Goal: Check status: Check status

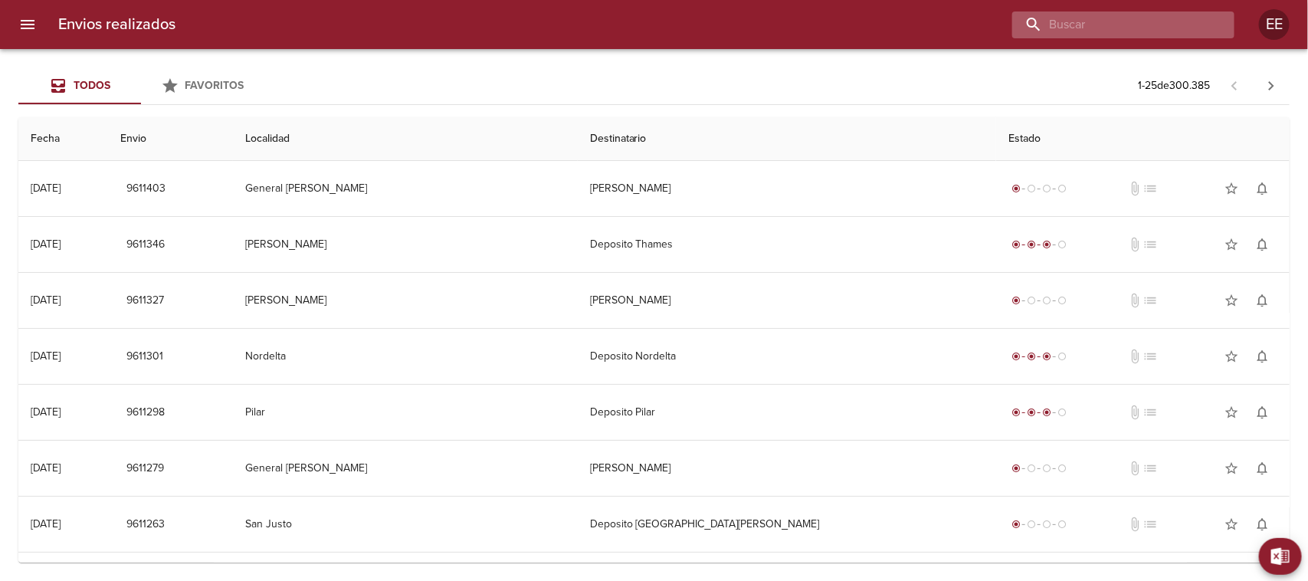
click at [1112, 31] on input "buscar" at bounding box center [1110, 24] width 196 height 27
paste input "[PERSON_NAME]"
type input "[PERSON_NAME]"
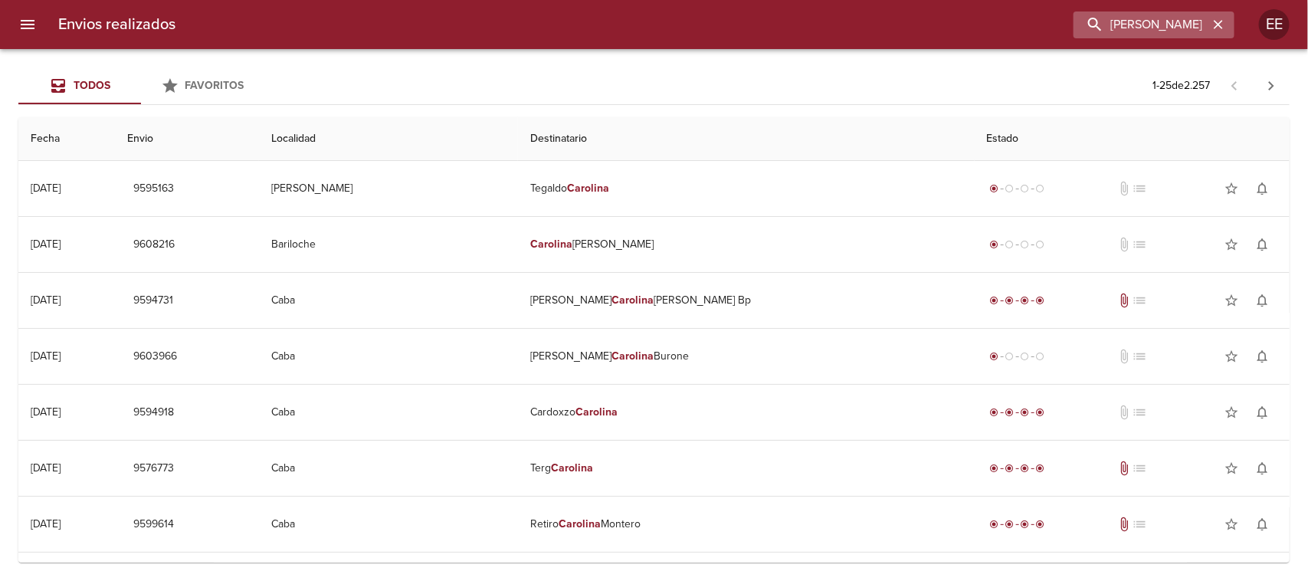
drag, startPoint x: 1185, startPoint y: 40, endPoint x: 1171, endPoint y: 29, distance: 17.5
click at [1171, 31] on div "Envios realizados [PERSON_NAME] EE" at bounding box center [654, 24] width 1308 height 49
drag, startPoint x: 1219, startPoint y: 23, endPoint x: 1148, endPoint y: 16, distance: 71.6
click at [1217, 23] on icon "button" at bounding box center [1218, 24] width 15 height 15
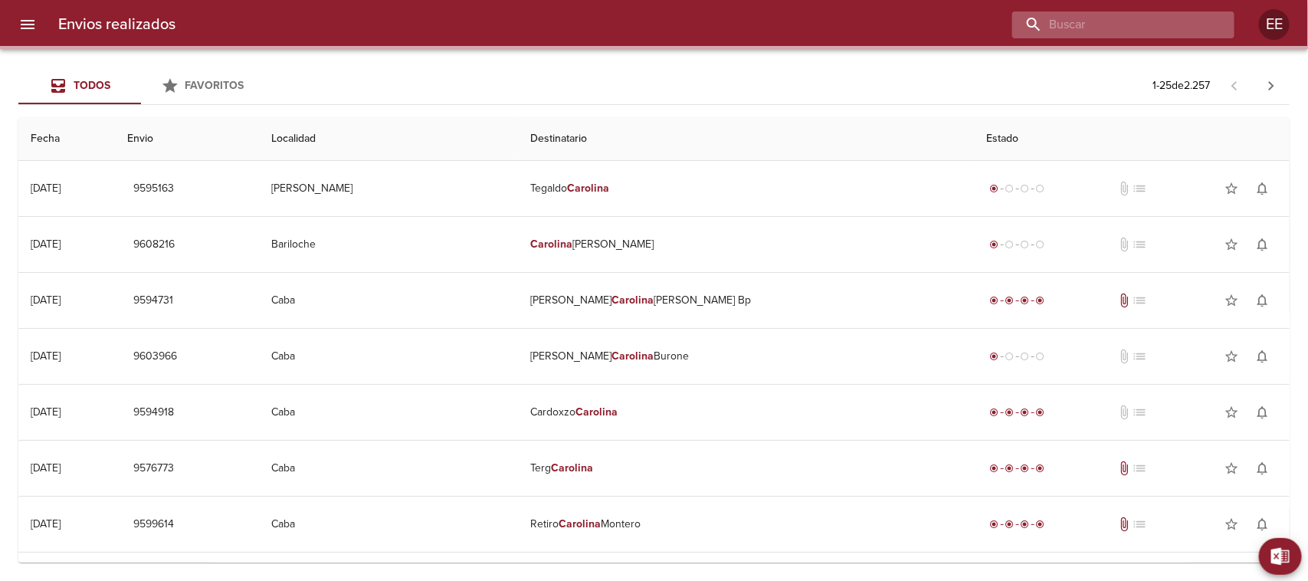
click at [1143, 25] on input "buscar" at bounding box center [1110, 24] width 196 height 27
paste input "[PERSON_NAME] [PERSON_NAME]"
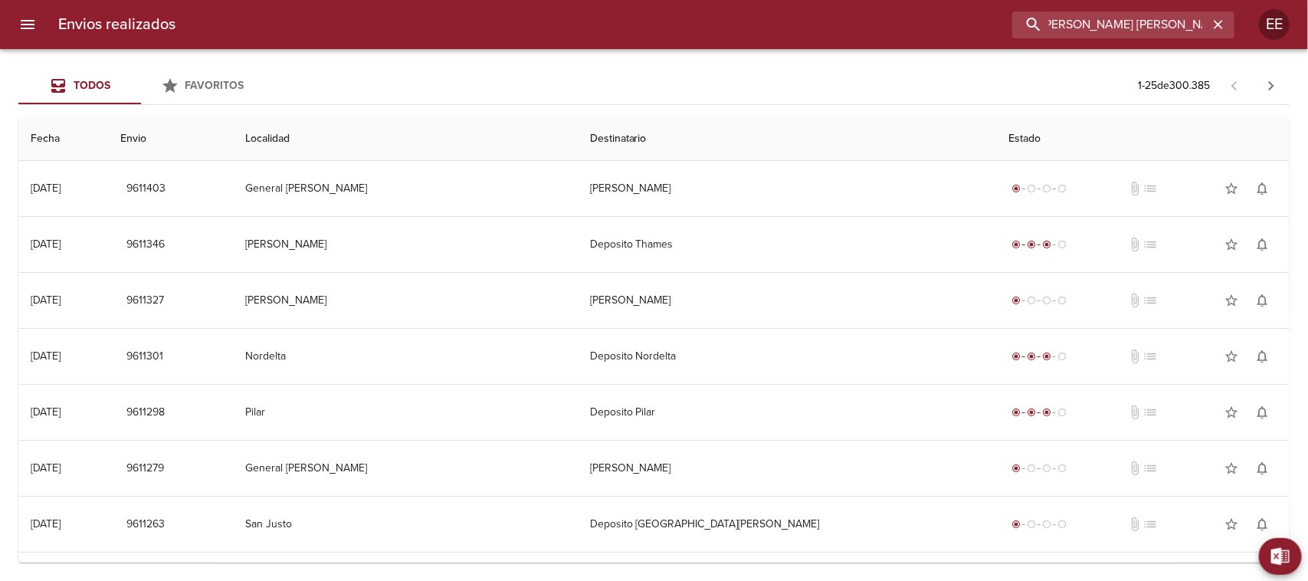
type input "[PERSON_NAME] [PERSON_NAME]"
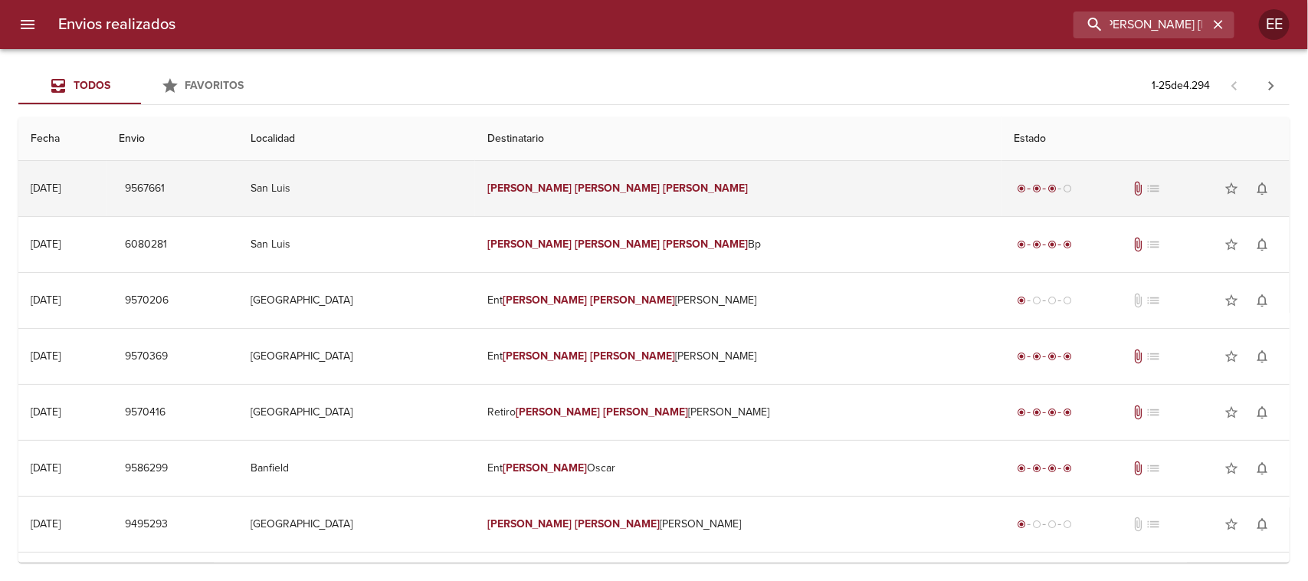
scroll to position [0, 0]
click at [776, 185] on td "[PERSON_NAME] [PERSON_NAME]" at bounding box center [738, 188] width 526 height 55
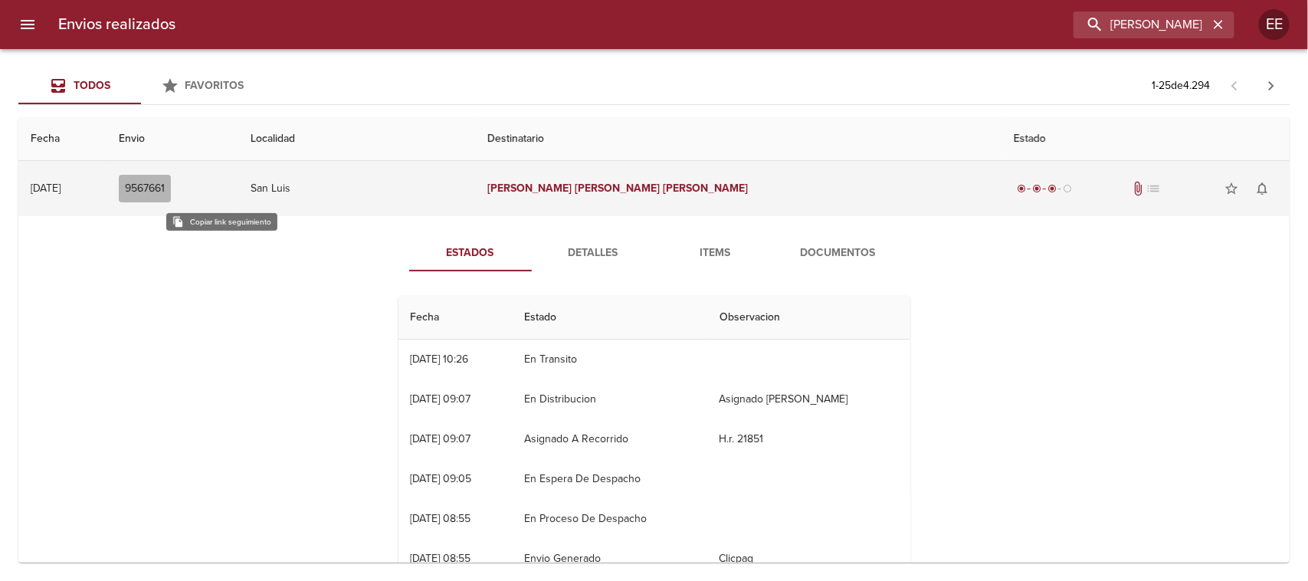
click at [165, 192] on span "9567661" at bounding box center [145, 188] width 40 height 19
